Goal: Task Accomplishment & Management: Complete application form

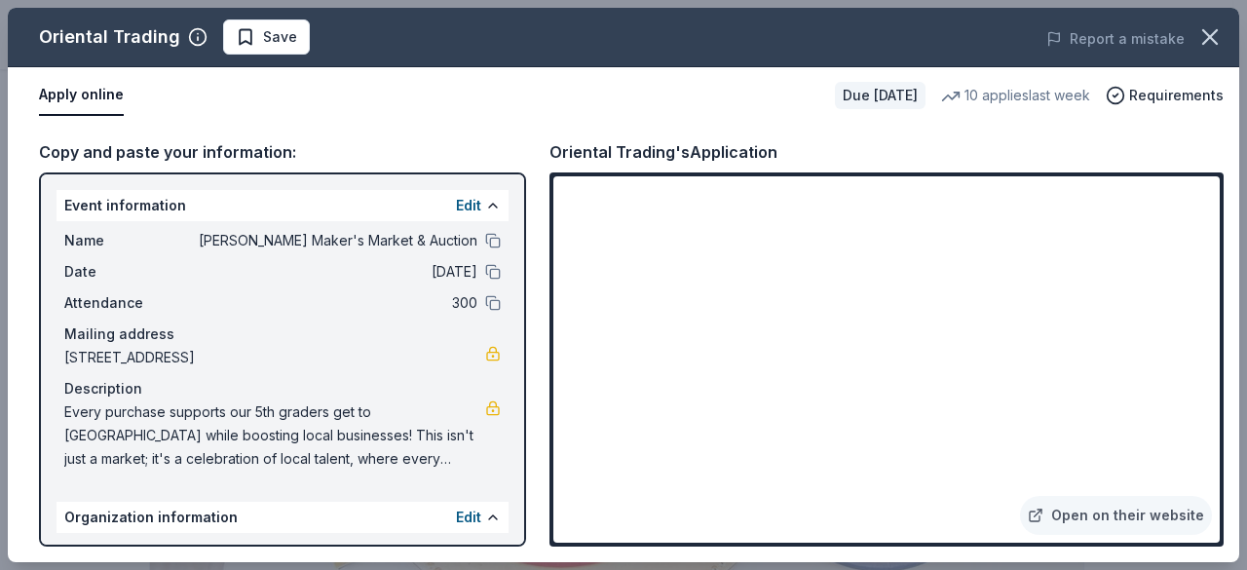
scroll to position [998, 0]
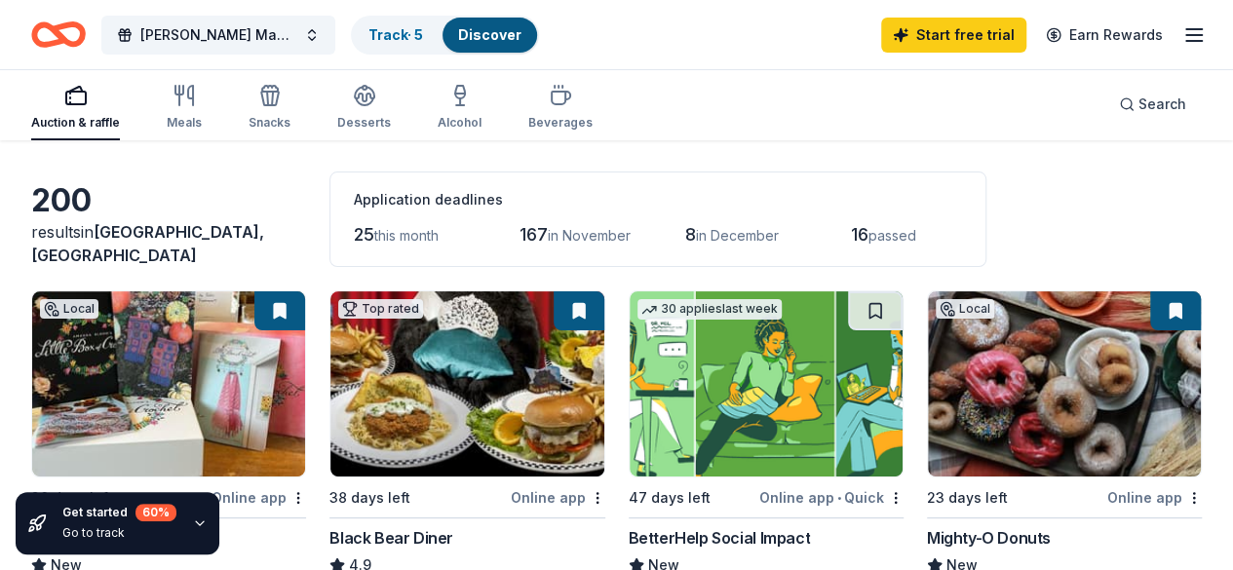
scroll to position [82, 0]
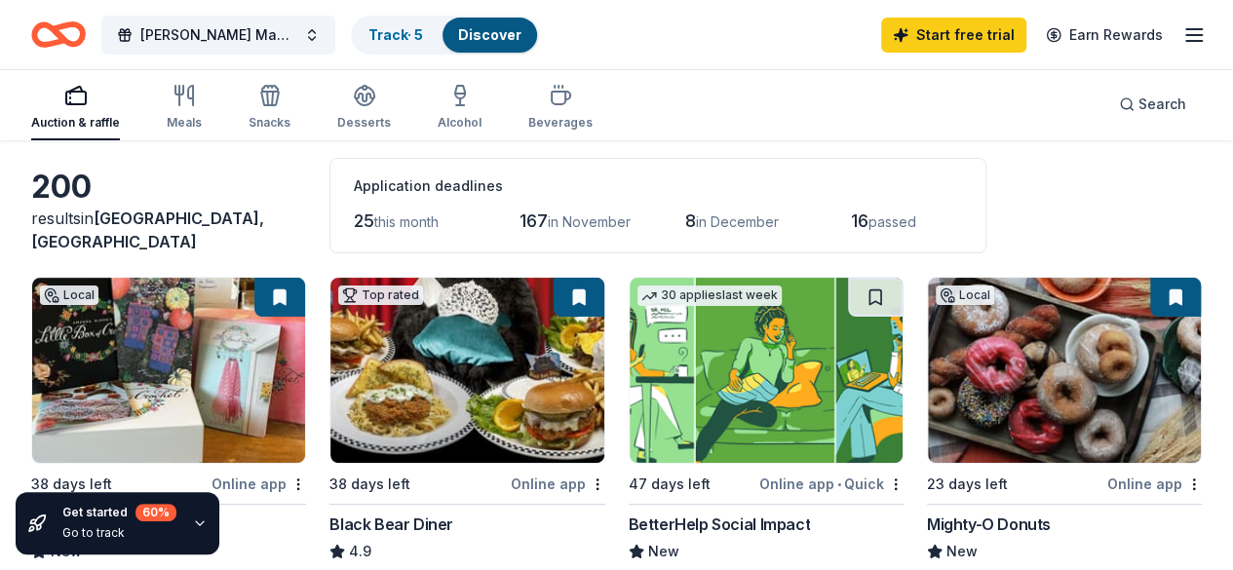
click at [354, 217] on span "25" at bounding box center [364, 220] width 20 height 20
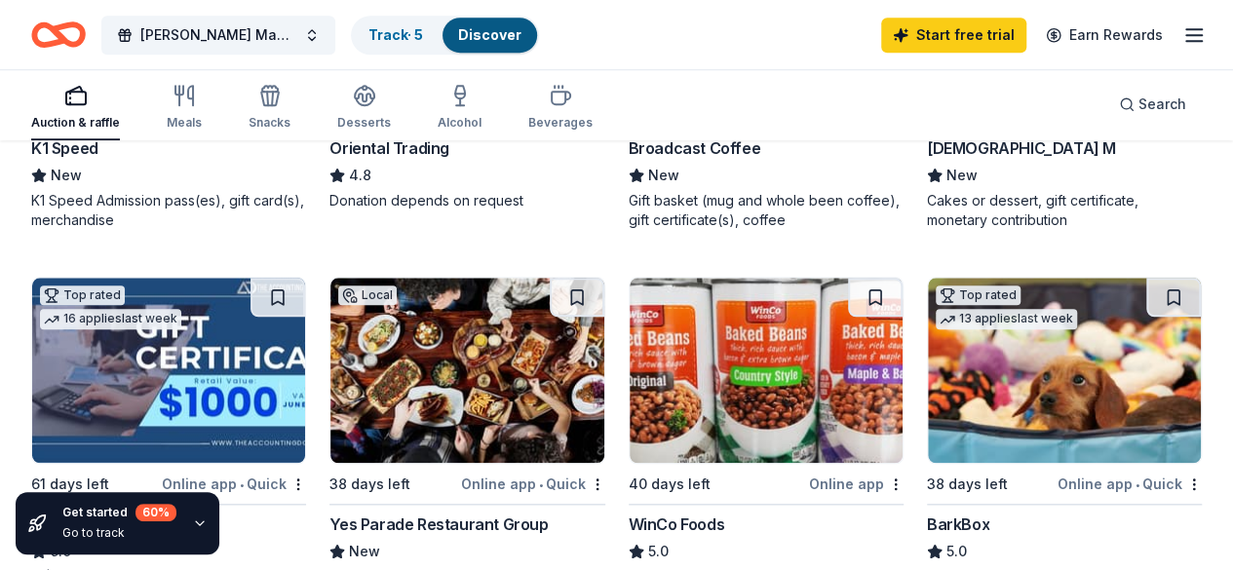
scroll to position [936, 0]
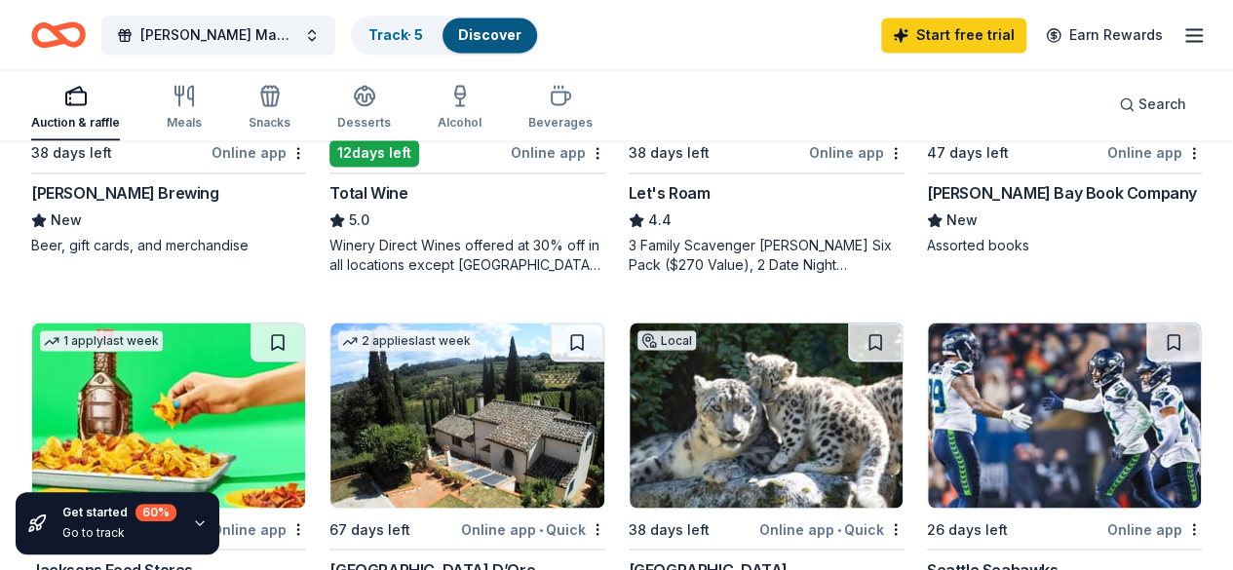
scroll to position [1554, 0]
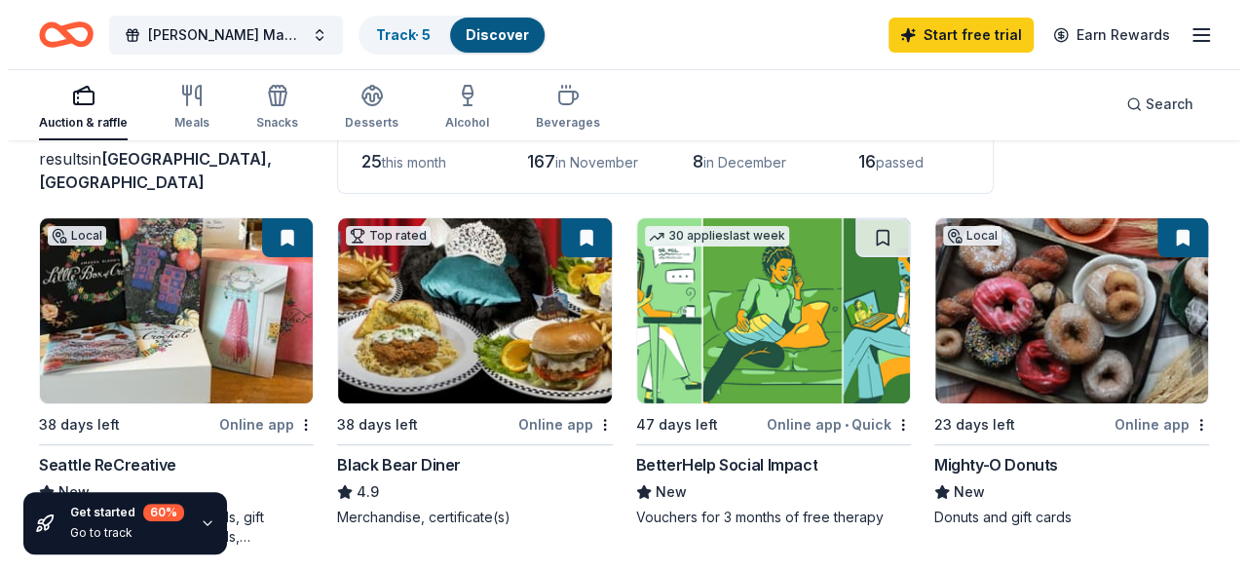
scroll to position [0, 0]
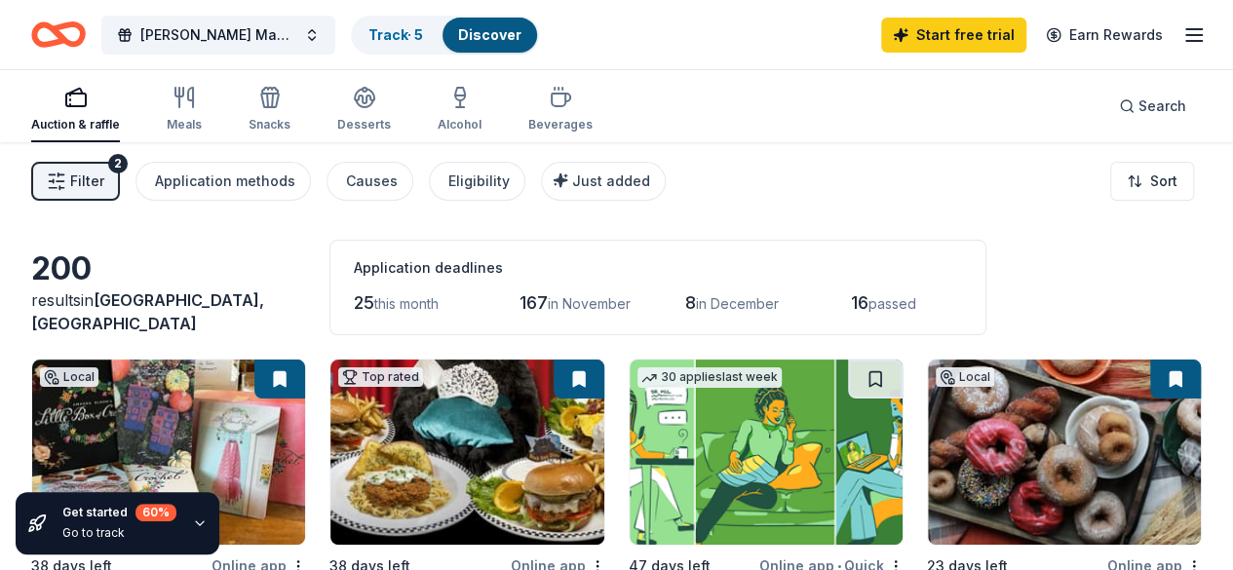
click at [88, 178] on span "Filter" at bounding box center [87, 181] width 34 height 23
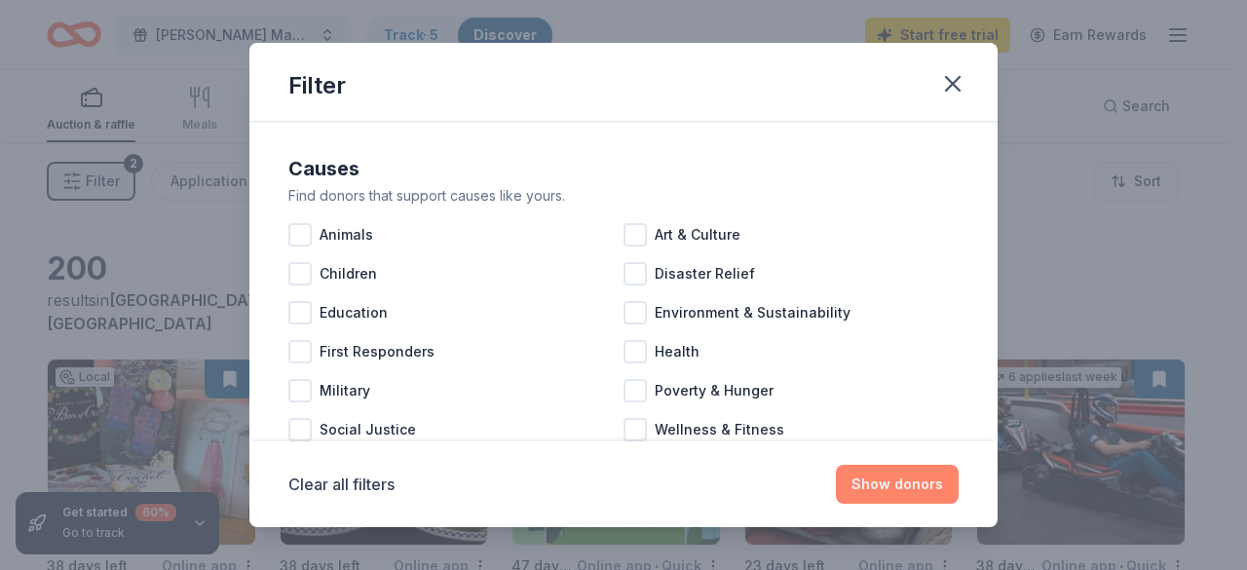
click at [904, 482] on button "Show donors" at bounding box center [897, 484] width 123 height 39
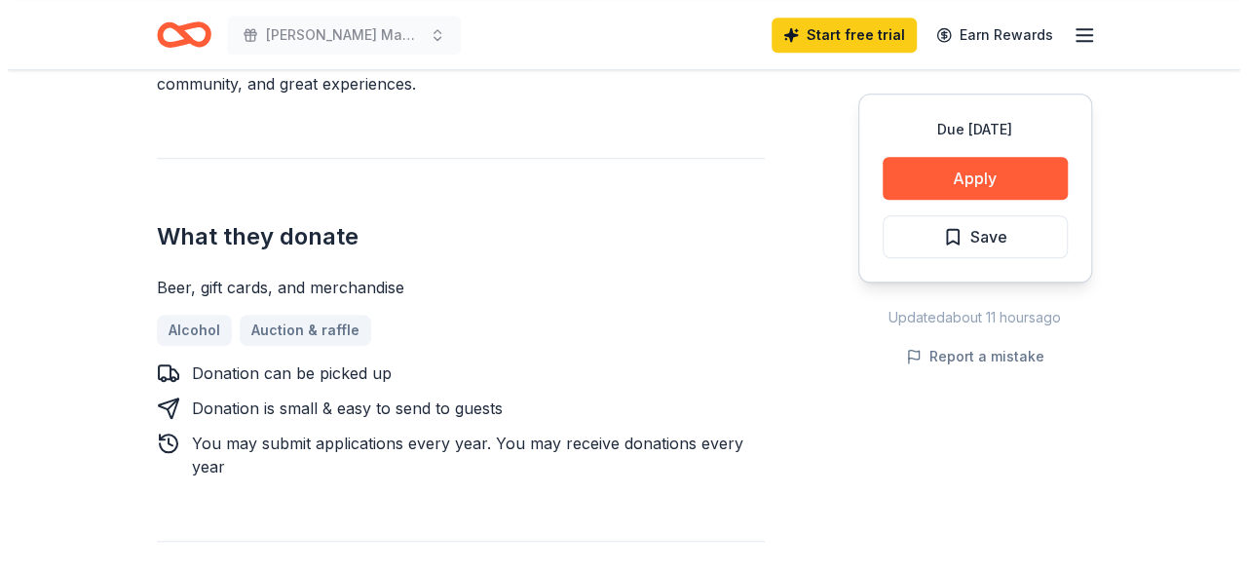
scroll to position [693, 0]
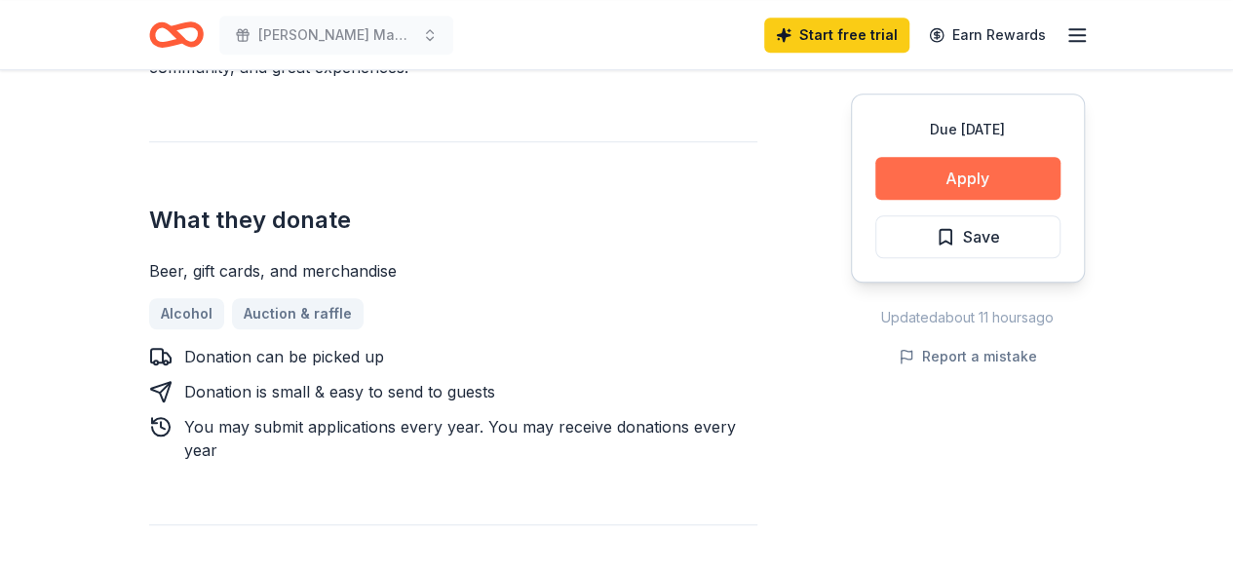
click at [906, 180] on button "Apply" at bounding box center [967, 178] width 185 height 43
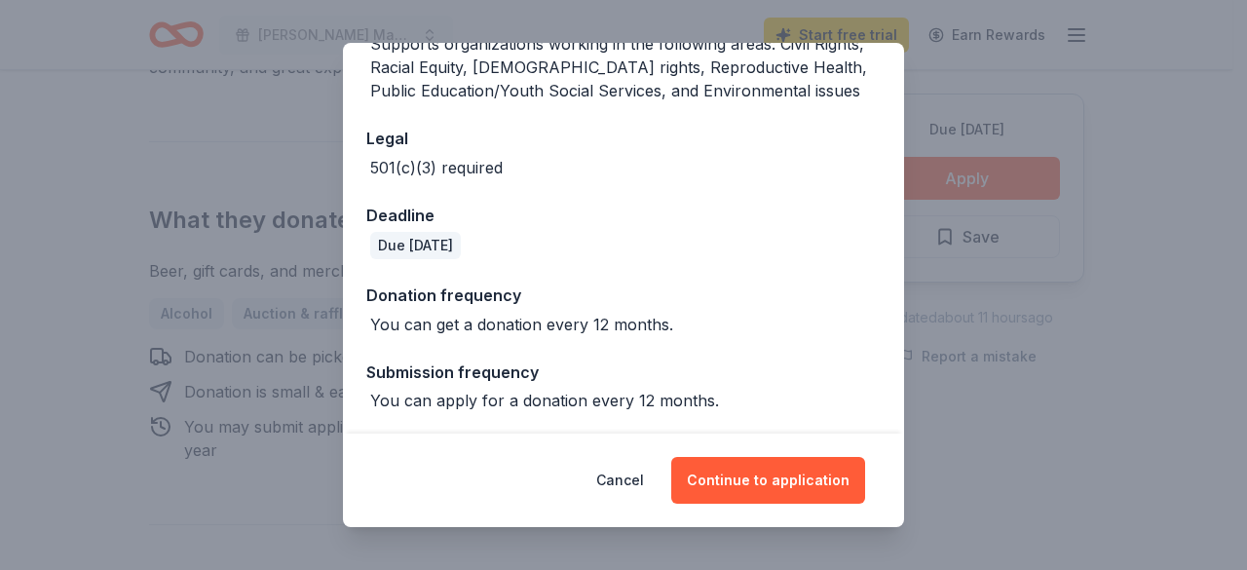
scroll to position [73, 0]
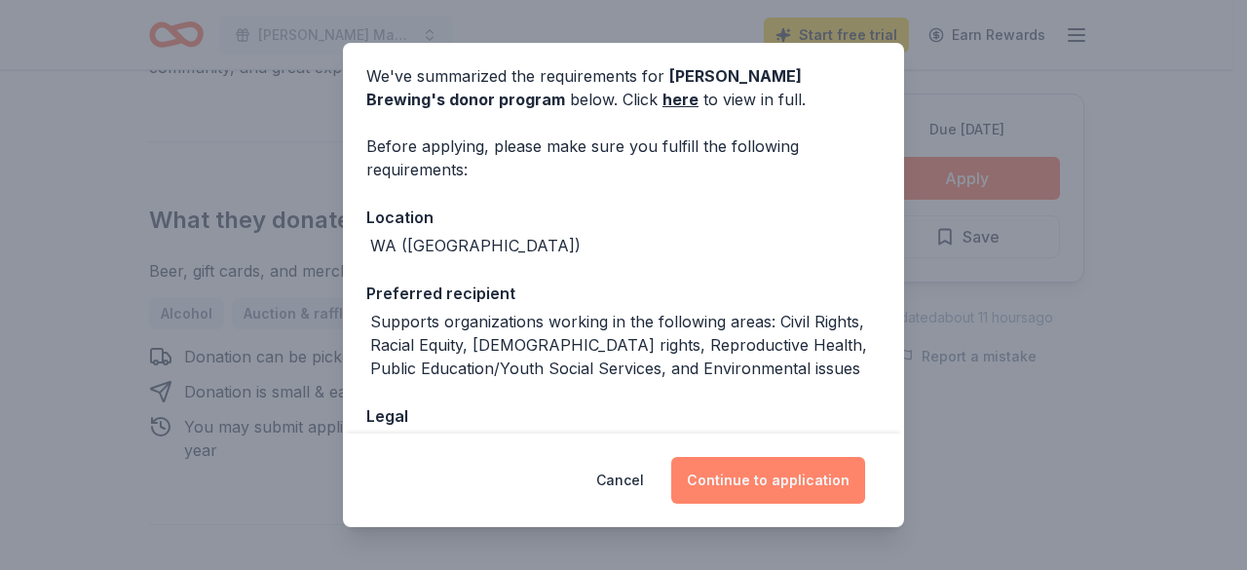
click at [769, 497] on button "Continue to application" at bounding box center [768, 480] width 194 height 47
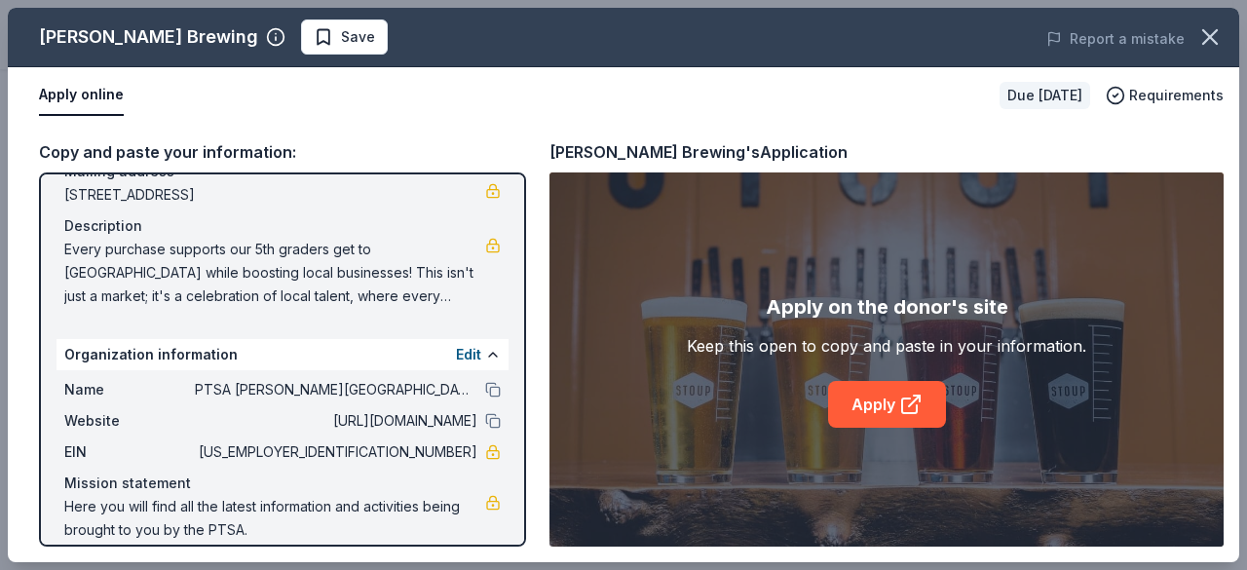
scroll to position [183, 0]
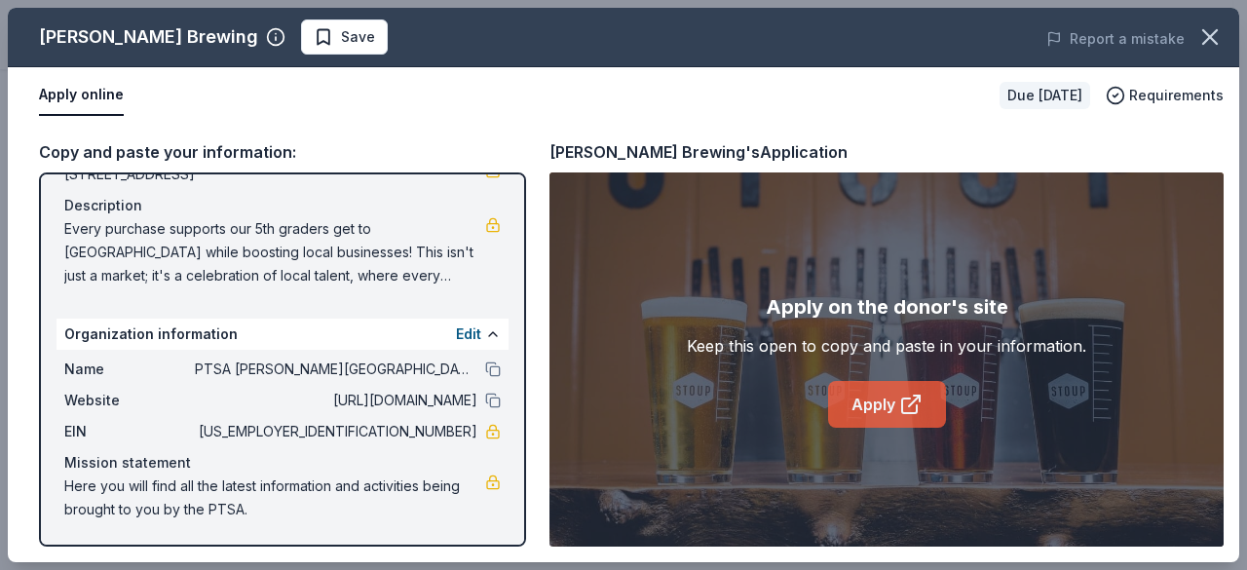
click at [889, 400] on link "Apply" at bounding box center [887, 404] width 118 height 47
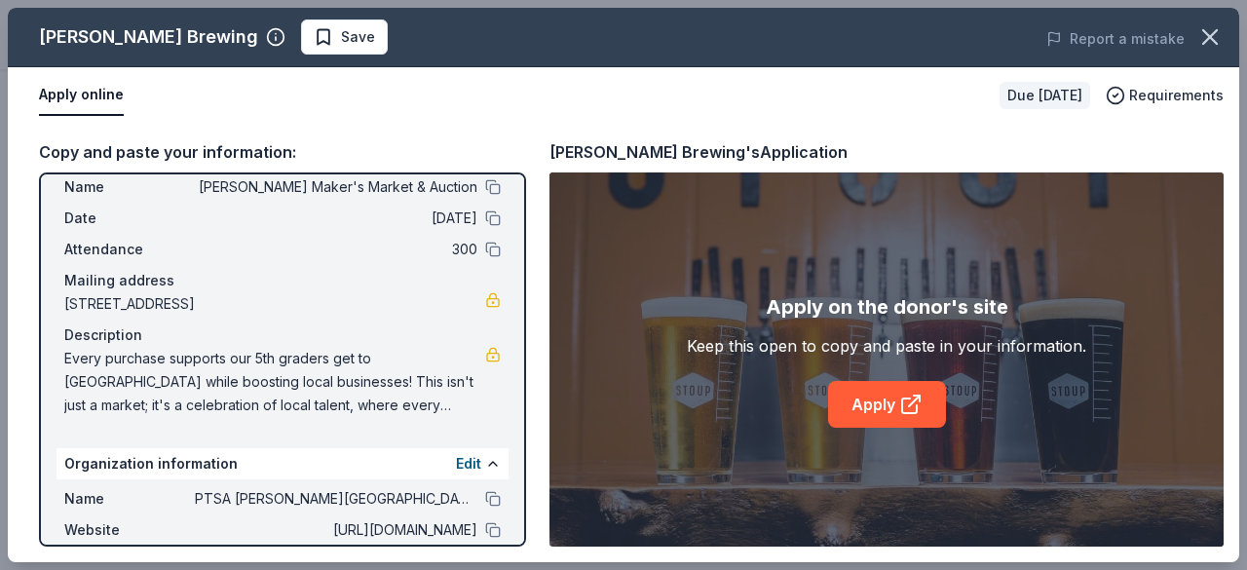
scroll to position [29, 0]
